Goal: Transaction & Acquisition: Book appointment/travel/reservation

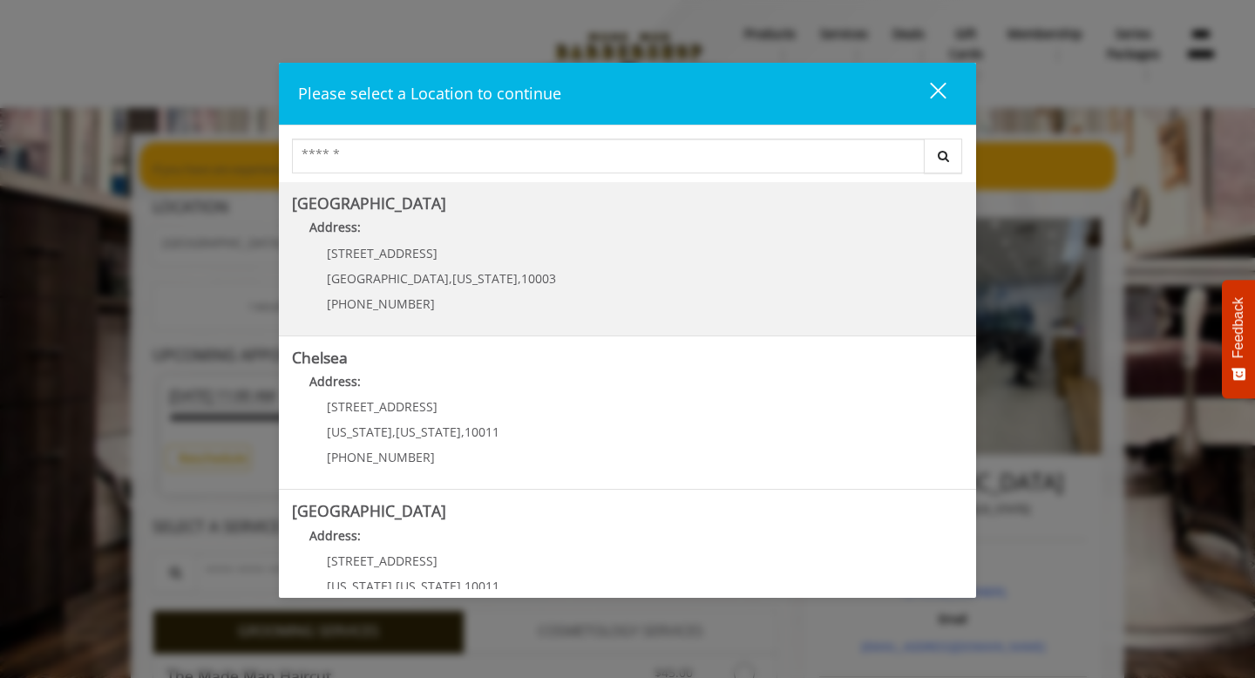
click at [533, 235] on Village "Address:" at bounding box center [627, 232] width 671 height 28
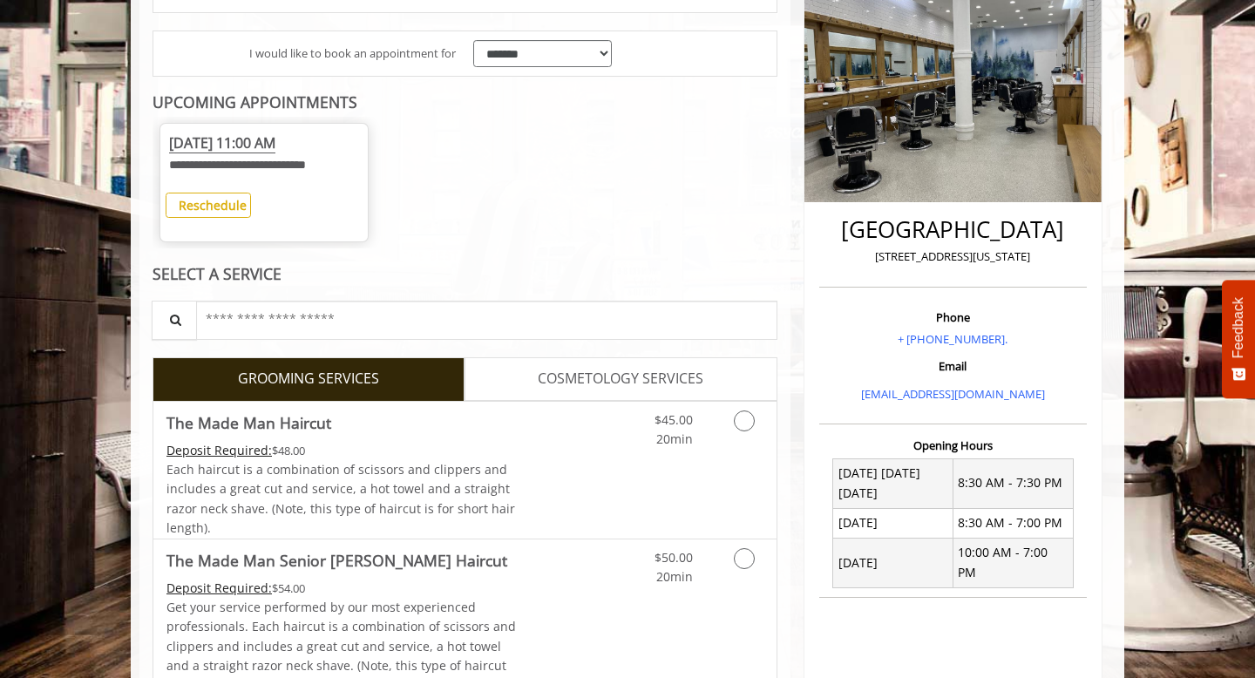
scroll to position [342, 0]
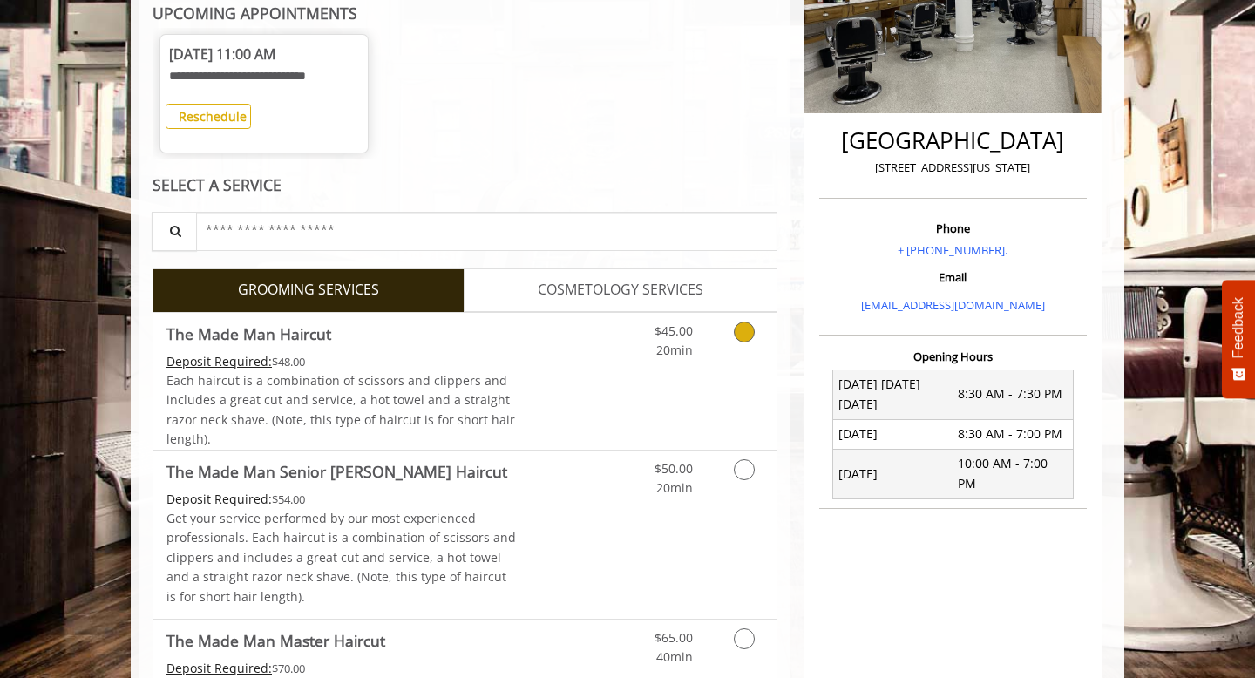
click at [542, 416] on link "Discounted Price" at bounding box center [569, 381] width 104 height 137
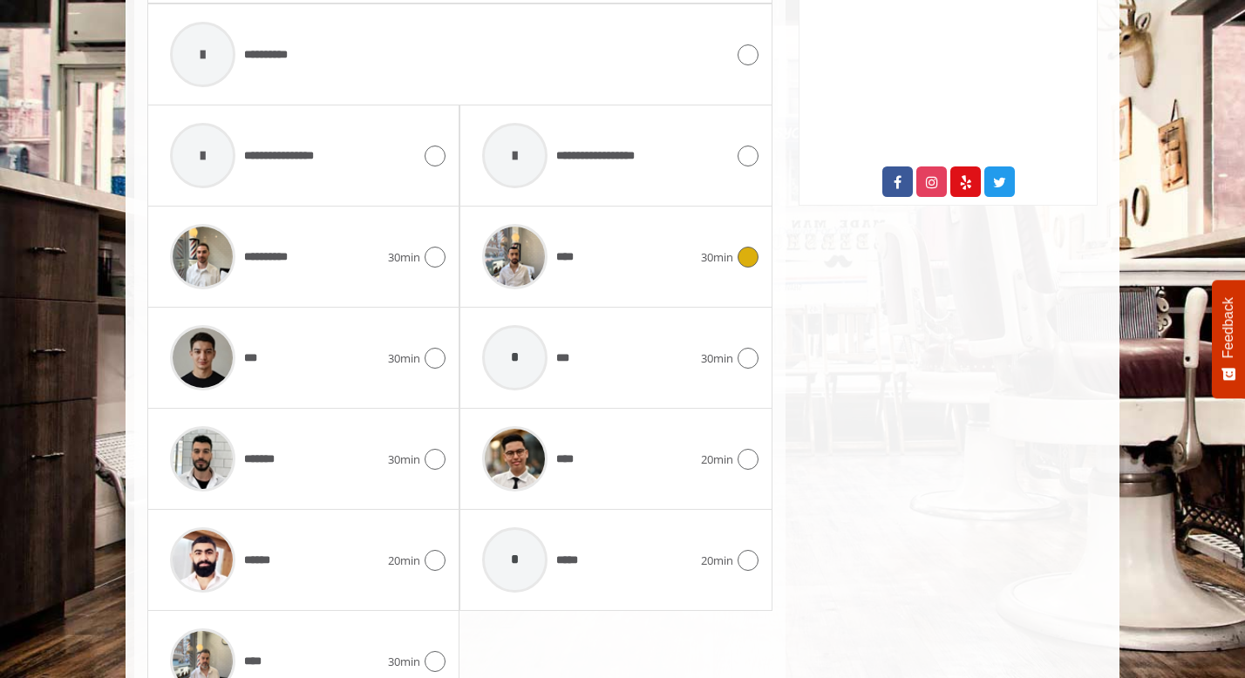
scroll to position [966, 0]
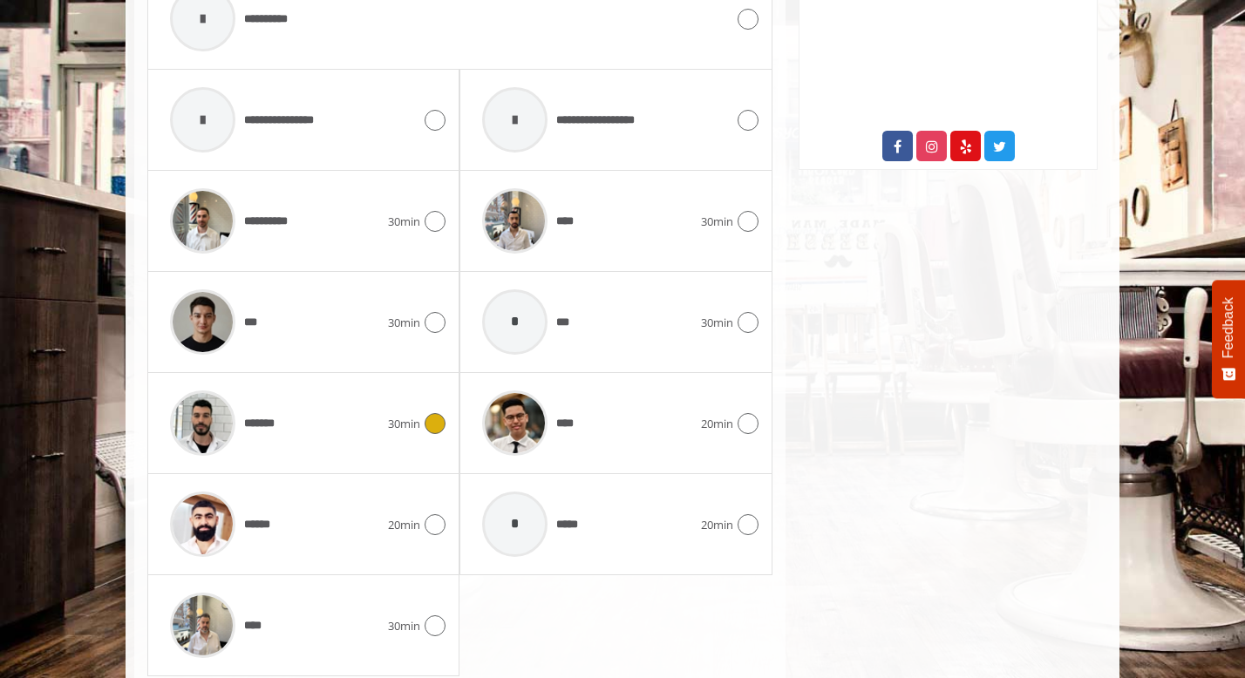
click at [302, 431] on div "*******" at bounding box center [274, 423] width 227 height 83
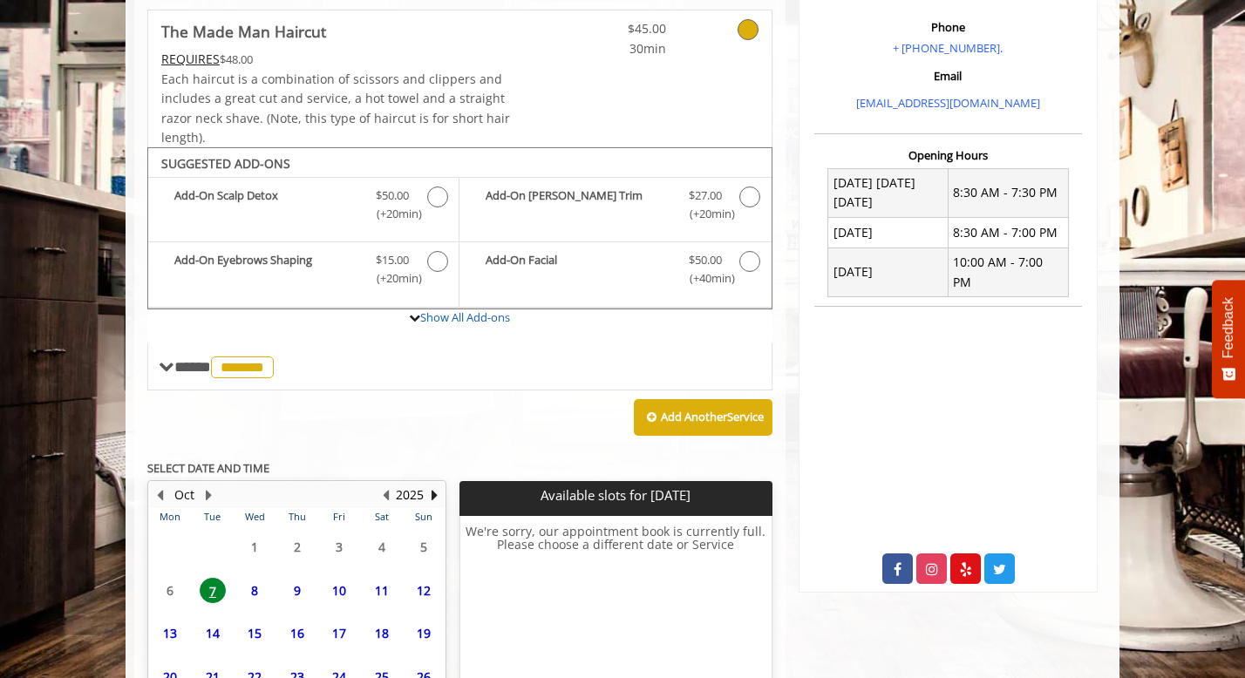
scroll to position [702, 0]
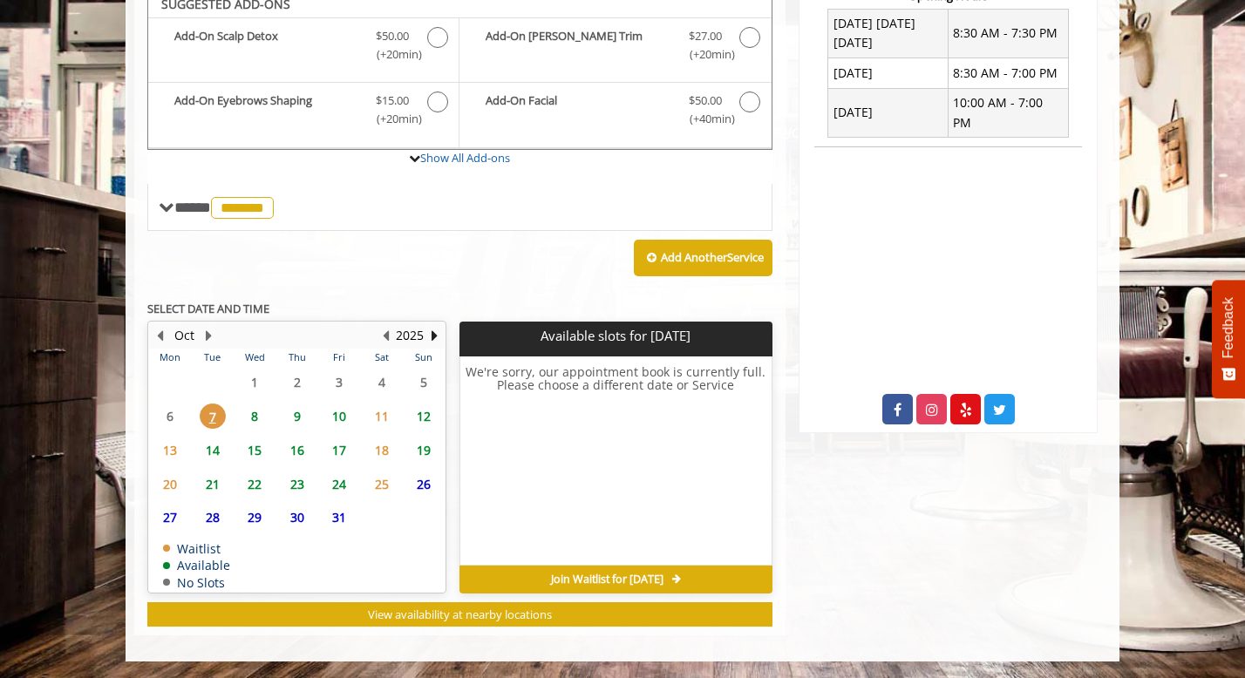
click at [255, 414] on span "8" at bounding box center [254, 416] width 26 height 25
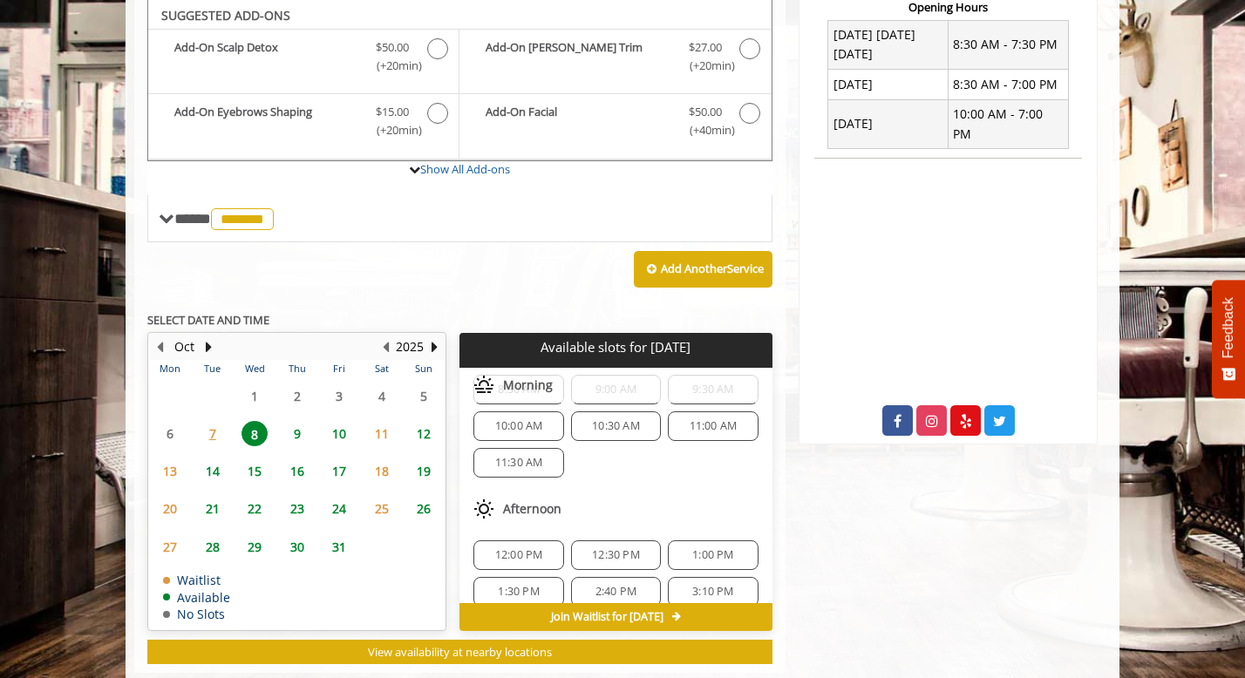
scroll to position [0, 0]
